Goal: Use online tool/utility: Utilize a website feature to perform a specific function

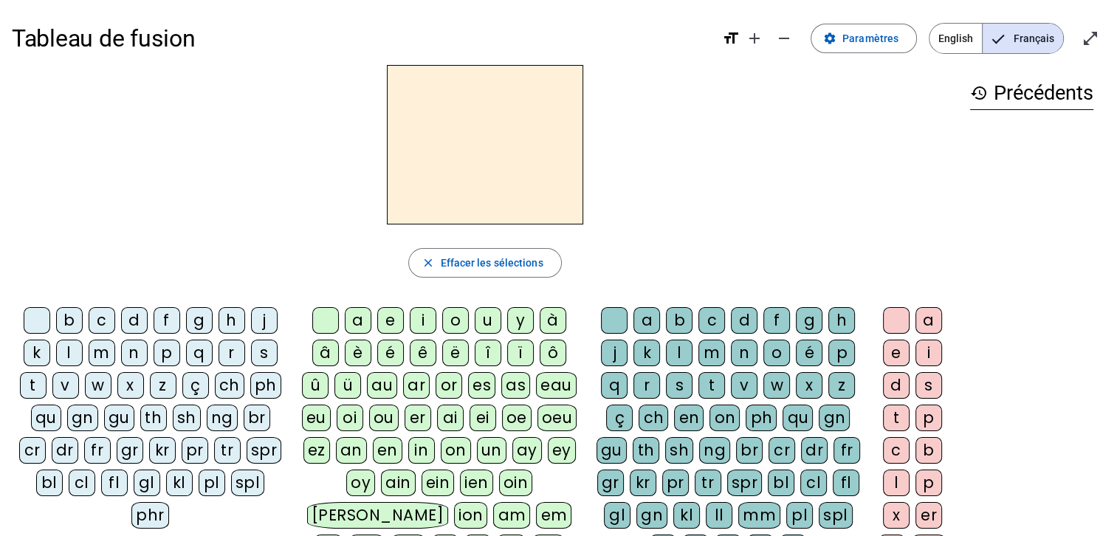
click at [65, 315] on div "b" at bounding box center [69, 320] width 27 height 27
click at [448, 317] on div "o" at bounding box center [455, 320] width 27 height 27
click at [677, 351] on div "l" at bounding box center [679, 352] width 27 height 27
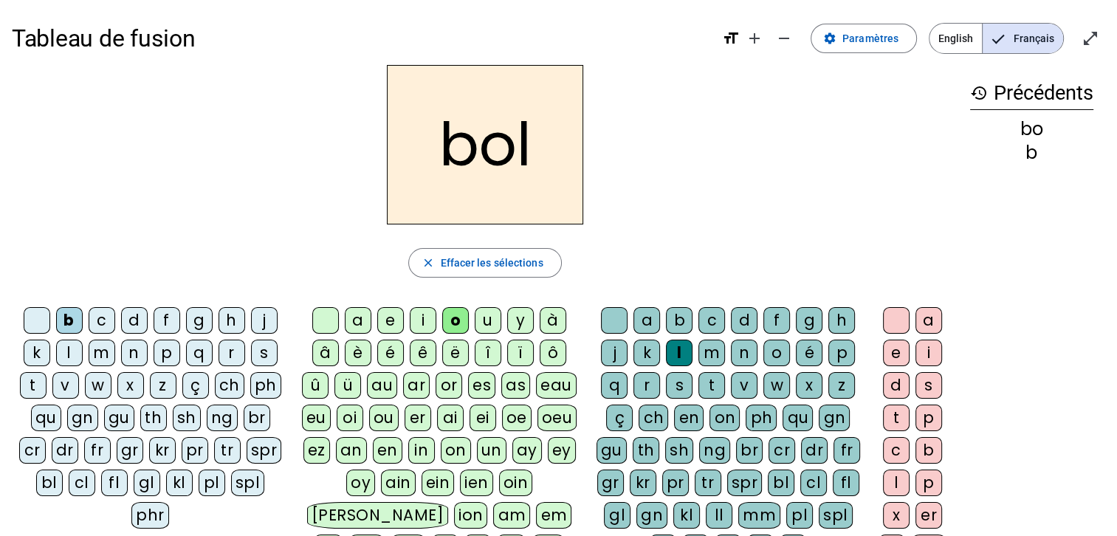
click at [262, 356] on div "s" at bounding box center [264, 352] width 27 height 27
click at [419, 322] on div "i" at bounding box center [423, 320] width 27 height 27
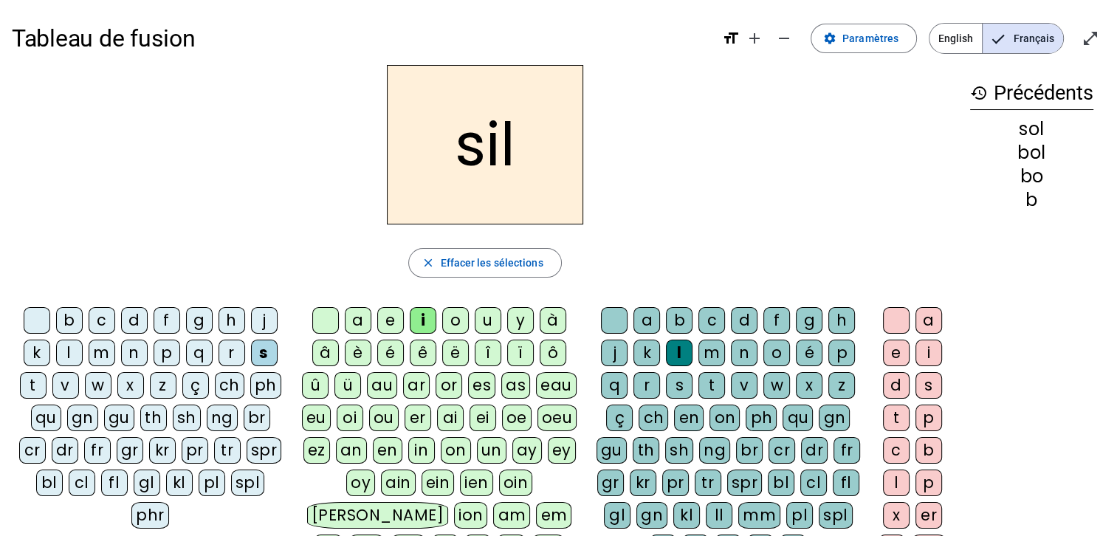
click at [619, 328] on div at bounding box center [614, 320] width 27 height 27
click at [128, 345] on div "n" at bounding box center [134, 352] width 27 height 27
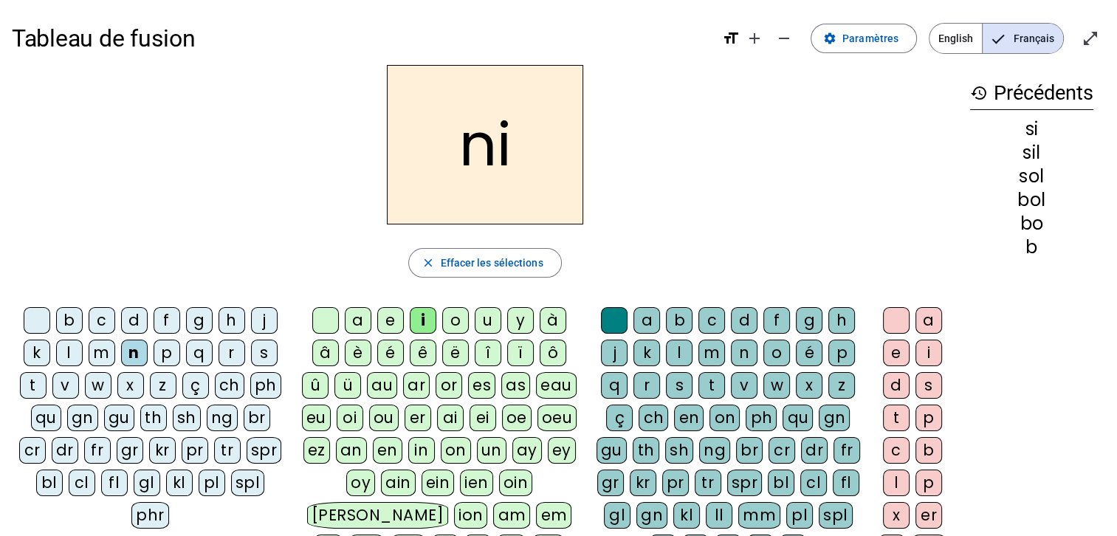
click at [390, 321] on div "e" at bounding box center [390, 320] width 27 height 27
click at [58, 348] on div "l" at bounding box center [69, 352] width 27 height 27
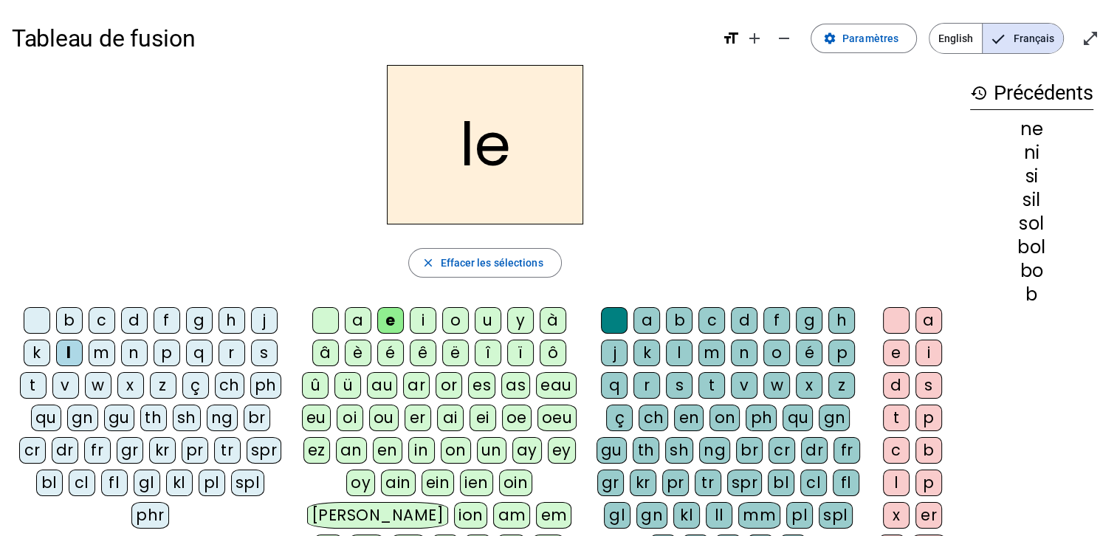
click at [352, 316] on div "a" at bounding box center [358, 320] width 27 height 27
click at [58, 384] on div "v" at bounding box center [65, 385] width 27 height 27
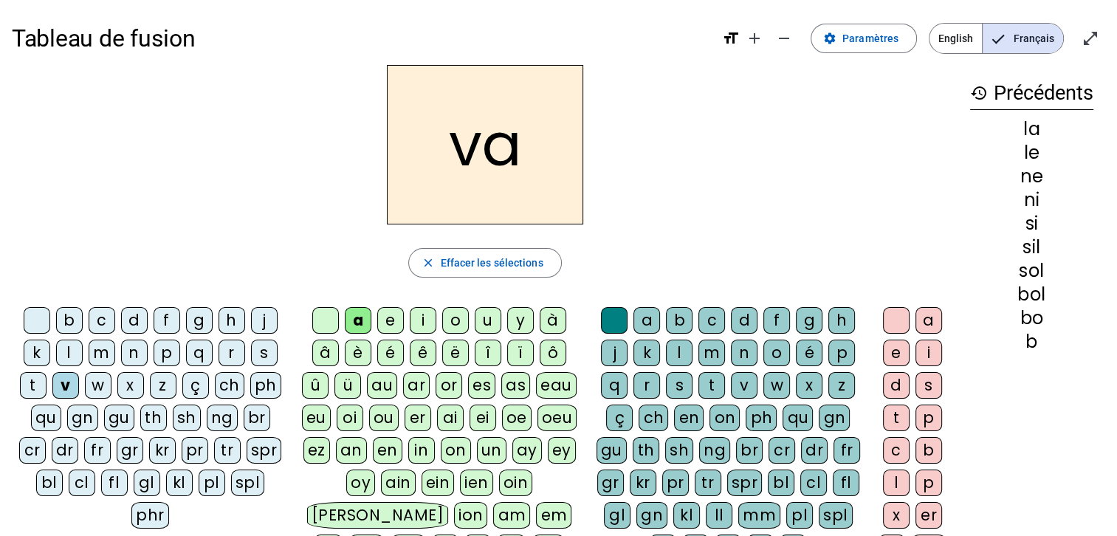
click at [43, 375] on div "t" at bounding box center [33, 385] width 27 height 27
click at [384, 315] on div "e" at bounding box center [390, 320] width 27 height 27
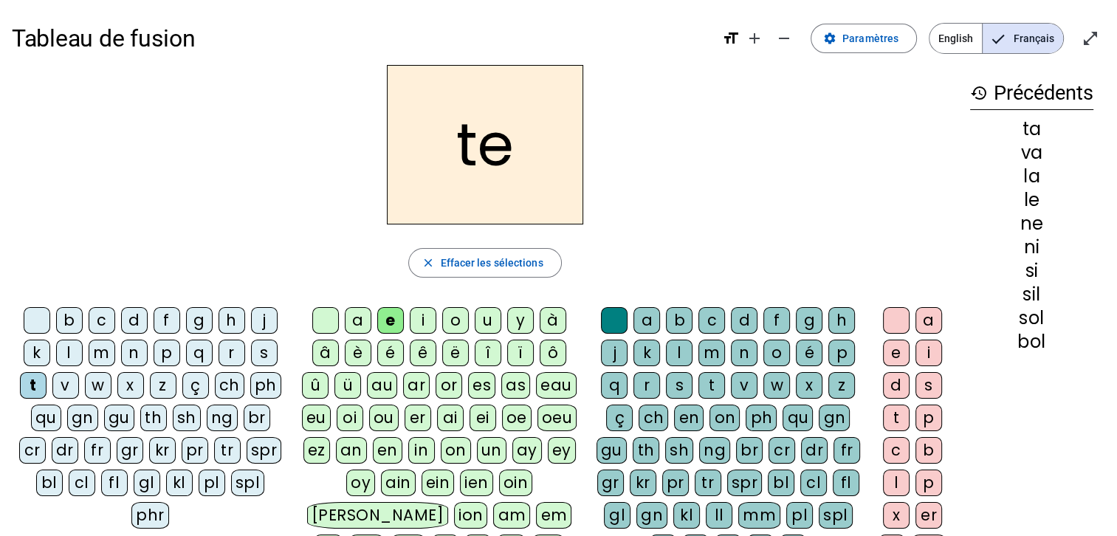
click at [133, 313] on div "d" at bounding box center [134, 320] width 27 height 27
click at [112, 353] on div "m" at bounding box center [102, 352] width 27 height 27
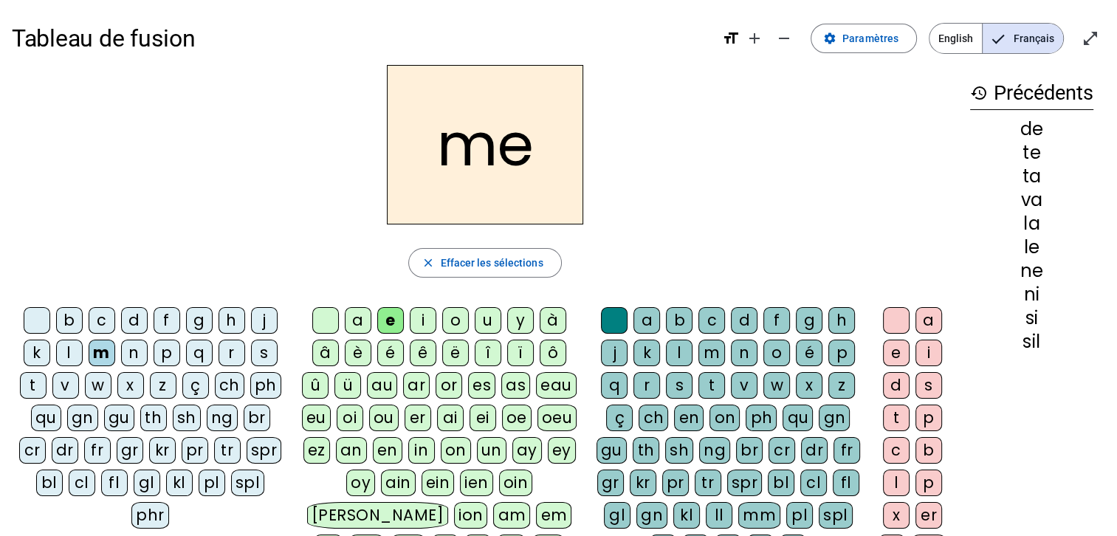
click at [356, 319] on div "a" at bounding box center [358, 320] width 27 height 27
click at [676, 344] on div "l" at bounding box center [679, 352] width 27 height 27
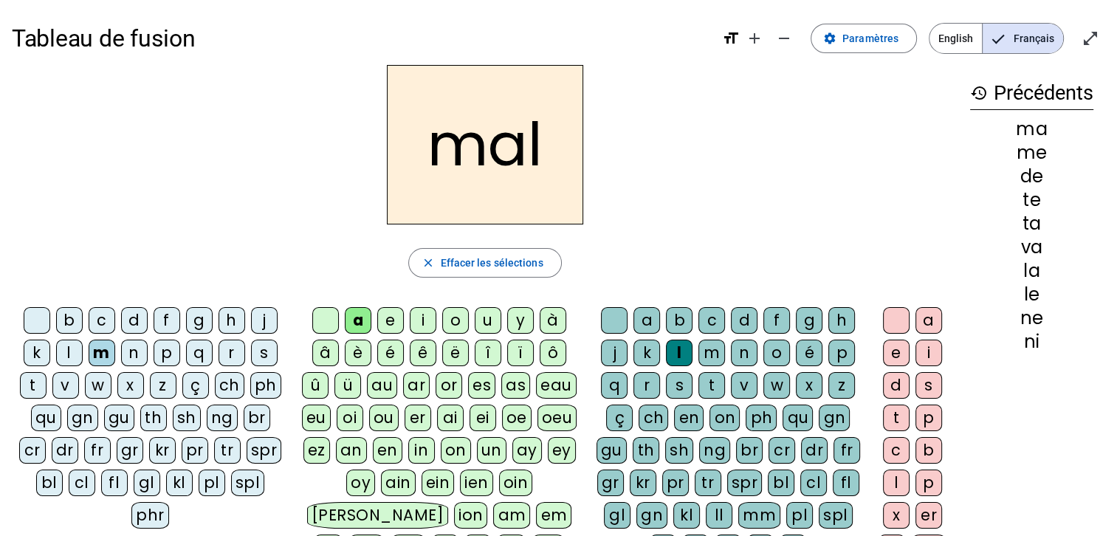
click at [65, 317] on div "b" at bounding box center [69, 320] width 27 height 27
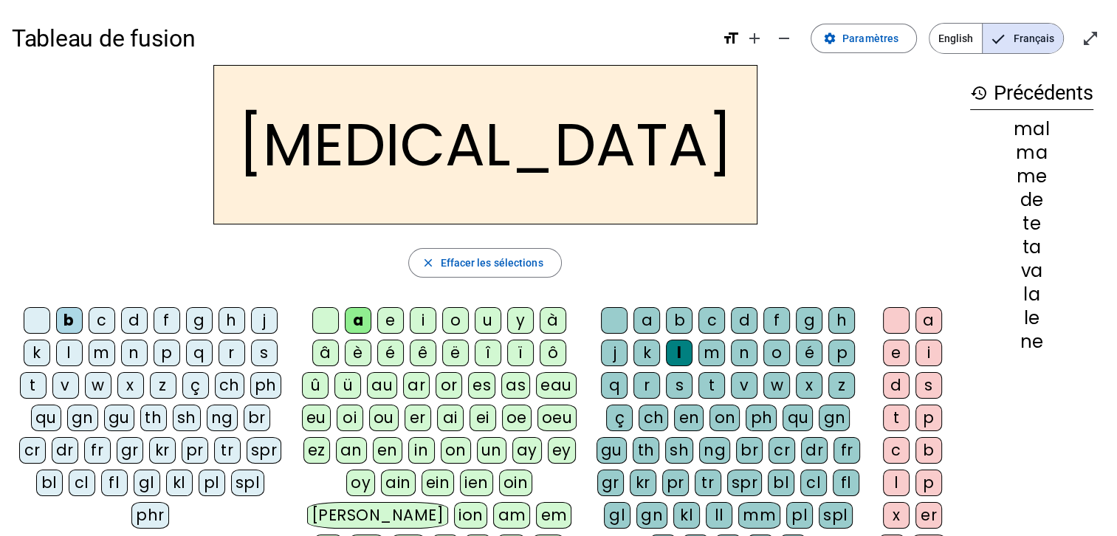
click at [711, 317] on div "c" at bounding box center [711, 320] width 27 height 27
